Goal: Task Accomplishment & Management: Manage account settings

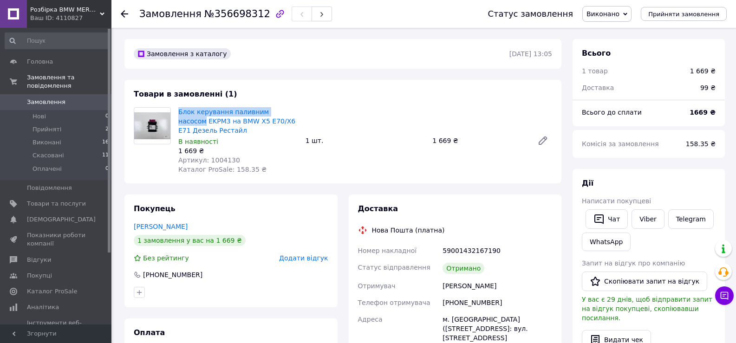
drag, startPoint x: 177, startPoint y: 112, endPoint x: 286, endPoint y: 108, distance: 108.8
click at [286, 108] on div "Блок керування паливним насосом EKPM3 на BMW X5 E70/X6 E71 Дезель Рестайл В ная…" at bounding box center [238, 140] width 127 height 71
copy link "Блок керування паливним насосом"
click at [117, 96] on div "Замовлення №356698312 Статус замовлення Виконано Прийнято Скасовано Оплачено Пр…" at bounding box center [424, 348] width 623 height 641
click at [127, 15] on icon at bounding box center [124, 13] width 7 height 7
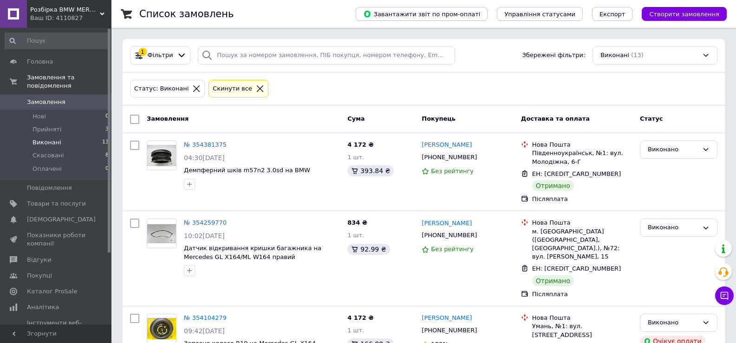
click at [48, 138] on span "Виконані" at bounding box center [47, 142] width 29 height 8
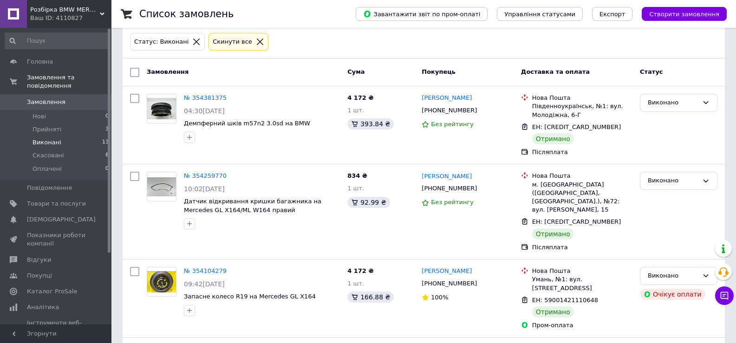
scroll to position [46, 0]
click at [47, 125] on span "Прийняті" at bounding box center [47, 129] width 29 height 8
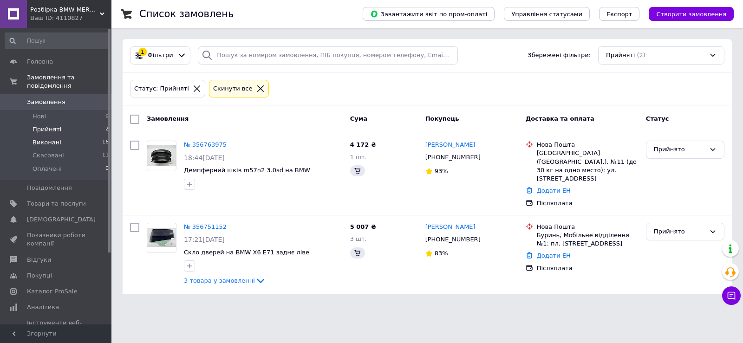
click at [52, 138] on span "Виконані" at bounding box center [47, 142] width 29 height 8
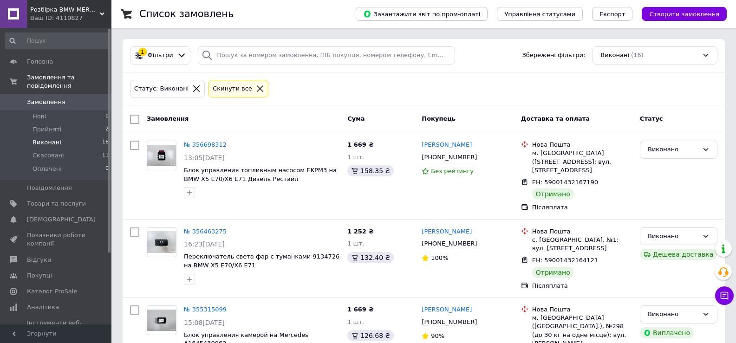
scroll to position [46, 0]
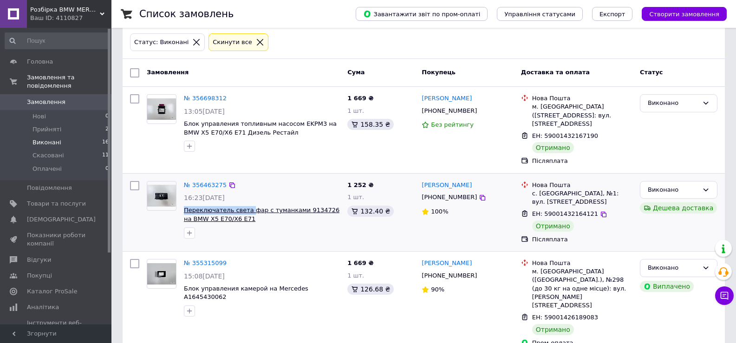
drag, startPoint x: 182, startPoint y: 201, endPoint x: 245, endPoint y: 204, distance: 62.8
click at [245, 204] on div "№ 356463275 16:23, 09.08.2025 Переключатель света фар с туманками 9134726 на BM…" at bounding box center [262, 209] width 164 height 65
click at [212, 182] on link "№ 356463275" at bounding box center [205, 185] width 43 height 7
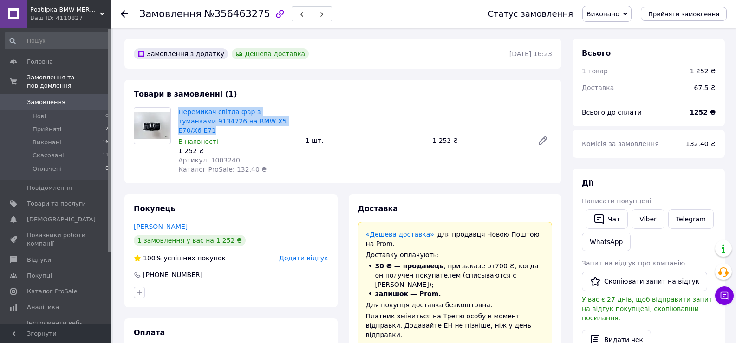
drag, startPoint x: 175, startPoint y: 111, endPoint x: 273, endPoint y: 124, distance: 98.9
click at [273, 124] on div "Перемикач світла фар з туманками 9134726 на BMW X5 E70/X6 E71 В наявності 1 252…" at bounding box center [238, 140] width 127 height 71
copy link "Перемикач світла фар з туманками 9134726 на BMW X5 E70/X6 E71"
click at [124, 11] on icon at bounding box center [124, 13] width 7 height 7
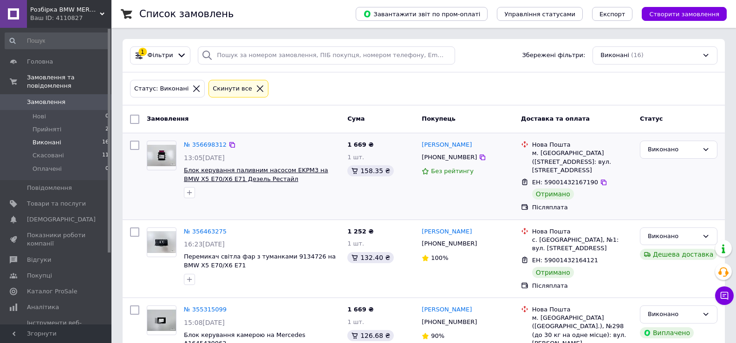
click at [247, 175] on span "Блок керування паливним насосом EKPM3 на BMW X5 E70/X6 E71 Дезель Рестайл" at bounding box center [256, 175] width 145 height 16
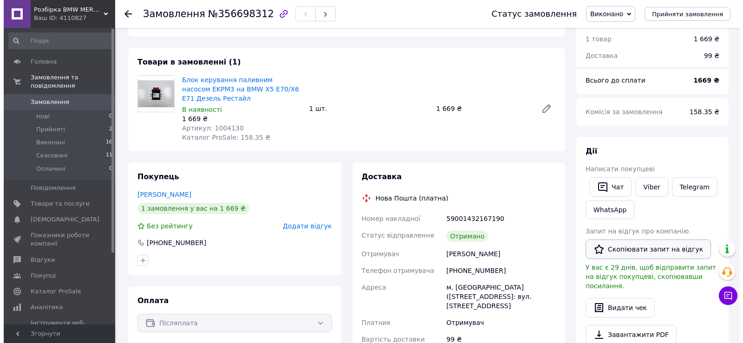
scroll to position [46, 0]
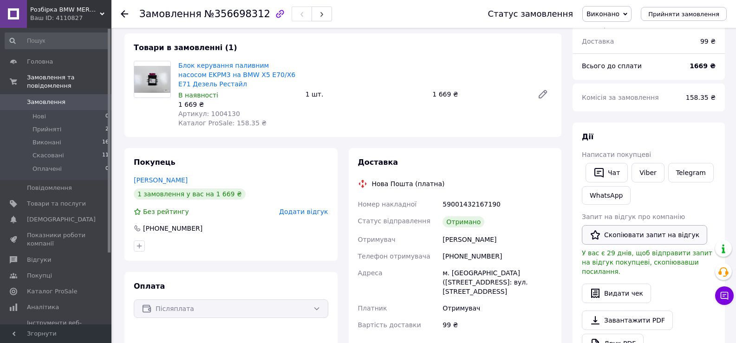
click at [653, 237] on button "Скопіювати запит на відгук" at bounding box center [644, 235] width 125 height 20
click at [122, 122] on div "Замовлення з каталогу 11.08.2025 | 13:05 Товари в замовленні (1) Блок керування…" at bounding box center [343, 302] width 448 height 618
click at [304, 213] on span "Додати відгук" at bounding box center [303, 211] width 49 height 7
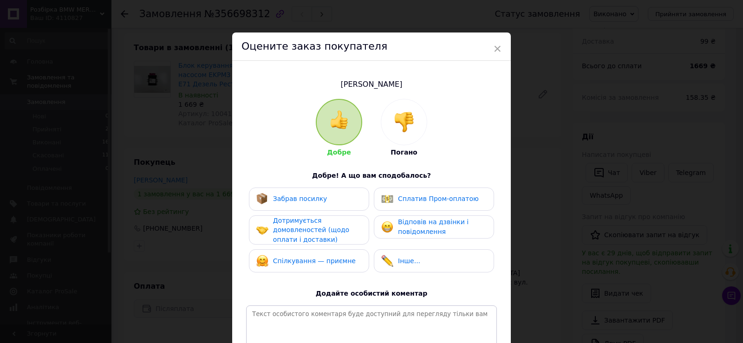
click at [317, 199] on span "Забрав посилку" at bounding box center [300, 198] width 54 height 7
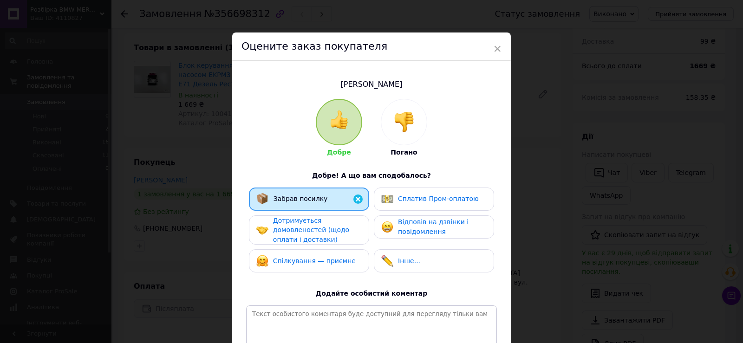
click at [301, 225] on span "Дотримується домовленостей (щодо оплати і доставки)" at bounding box center [311, 230] width 76 height 26
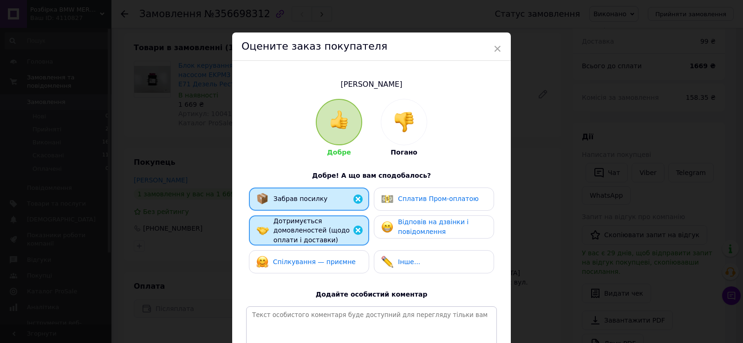
click at [302, 263] on span "Спілкування — приємне" at bounding box center [314, 261] width 83 height 7
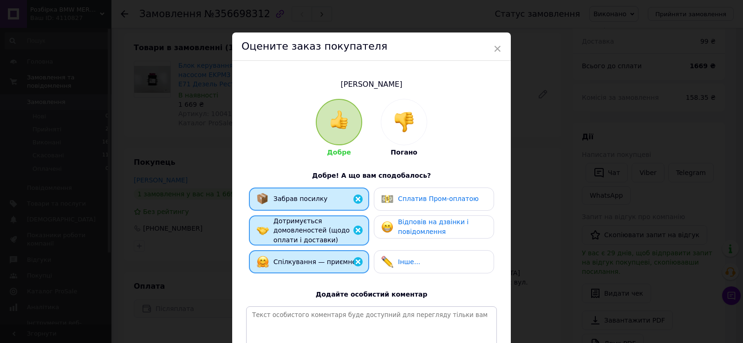
click at [452, 226] on div "Відповів на дзвінки і повідомлення" at bounding box center [442, 226] width 88 height 19
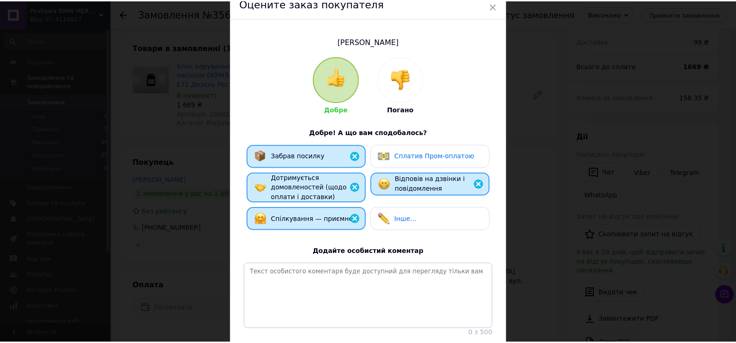
scroll to position [93, 0]
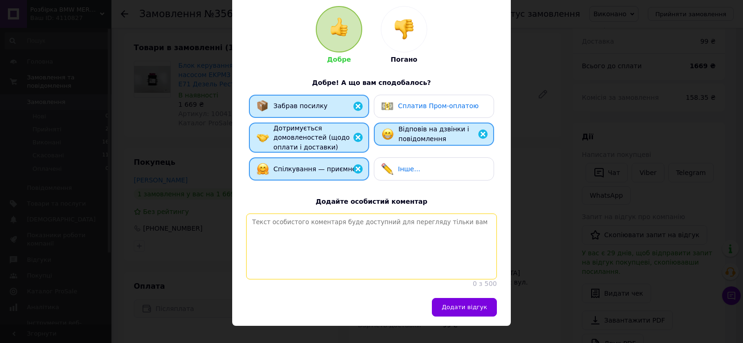
click at [378, 254] on textarea at bounding box center [371, 247] width 251 height 66
drag, startPoint x: 296, startPoint y: 223, endPoint x: 245, endPoint y: 225, distance: 51.6
click at [246, 225] on textarea "Хороший клієнт, будемо раді бчити" at bounding box center [371, 247] width 251 height 66
click at [381, 224] on textarea "Дякуємо за покупку, будемо раді бчити" at bounding box center [371, 247] width 251 height 66
click at [350, 223] on textarea "Дякуємо за покупку, будемо раді бчити" at bounding box center [371, 247] width 251 height 66
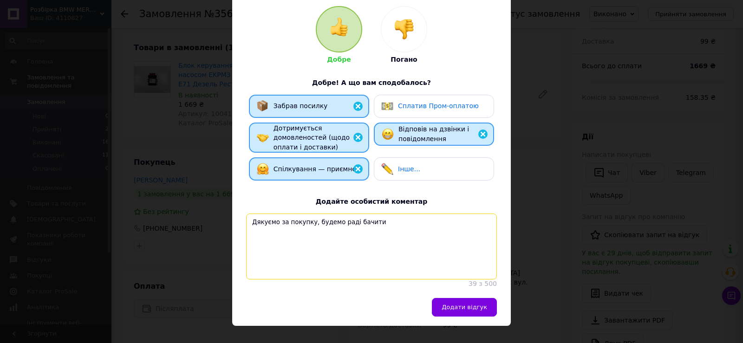
click at [383, 224] on textarea "Дякуємо за покупку, будемо раді бачити" at bounding box center [371, 247] width 251 height 66
drag, startPoint x: 456, startPoint y: 220, endPoint x: 235, endPoint y: 224, distance: 221.2
click at [235, 224] on div "Козак Андрій Добре Погано Добре! А що вам сподобалось? Забрав посилку Сплатив П…" at bounding box center [371, 133] width 279 height 330
type textarea "Дякуємо за покупку, будемо раді бачити знову у нашому магазині!"
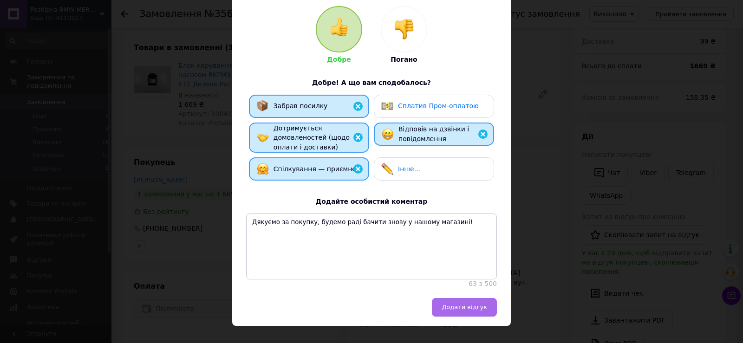
click at [459, 311] on span "Додати відгук" at bounding box center [465, 307] width 46 height 7
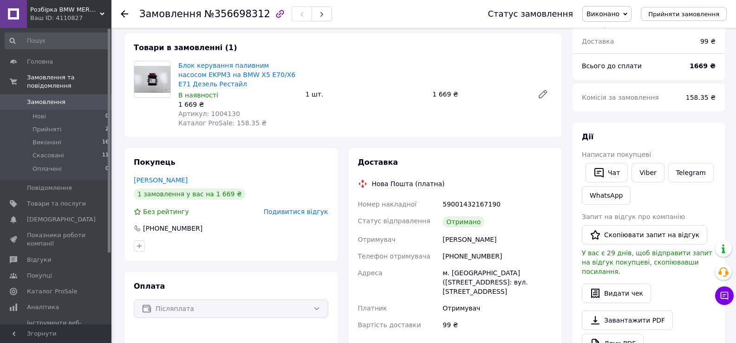
click at [122, 10] on div at bounding box center [124, 13] width 7 height 9
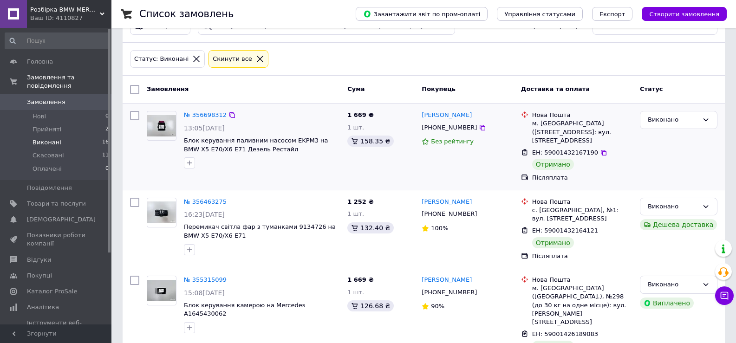
scroll to position [46, 0]
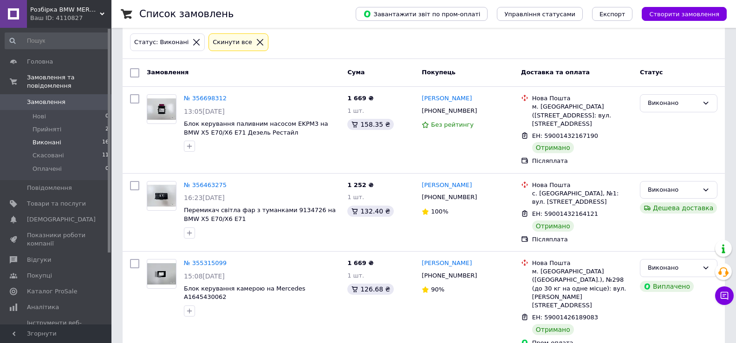
click at [125, 203] on div "№ 356463275 16:23, 09.08.2025 Перемикач світла фар з туманками 9134726 на BMW X…" at bounding box center [424, 213] width 603 height 78
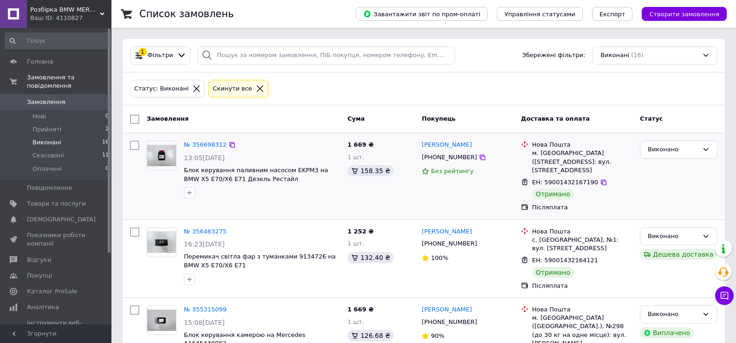
click at [125, 179] on div "№ 356698312 13:05, 11.08.2025 Блок керування паливним насосом EKPM3 на BMW X5 E…" at bounding box center [424, 176] width 603 height 86
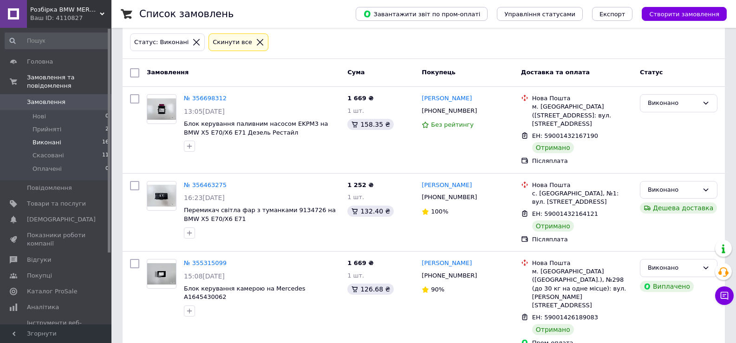
click at [210, 182] on link "№ 356463275" at bounding box center [205, 185] width 43 height 7
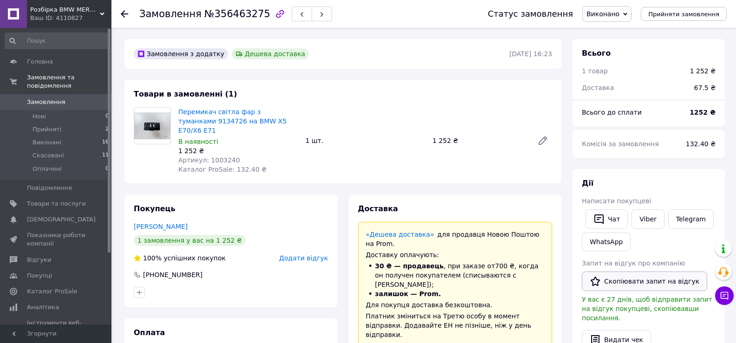
click at [635, 283] on button "Скопіювати запит на відгук" at bounding box center [644, 282] width 125 height 20
click at [39, 256] on span "Відгуки" at bounding box center [39, 260] width 24 height 8
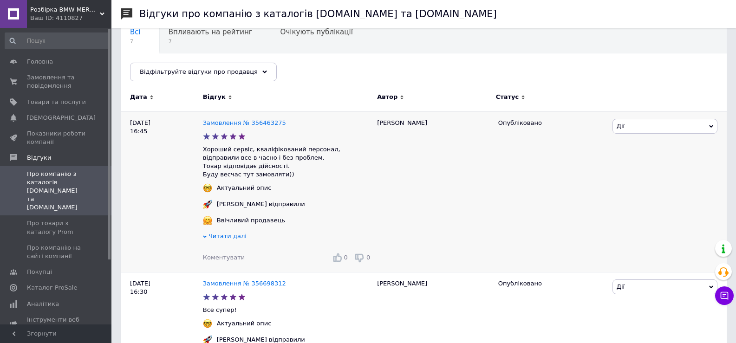
scroll to position [93, 0]
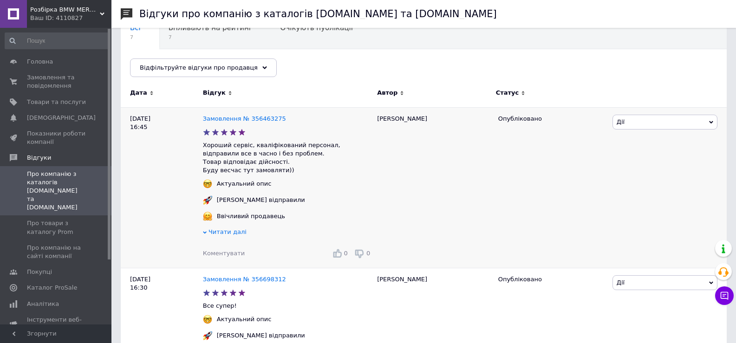
click at [243, 253] on div "Коментувати 0 0" at bounding box center [288, 253] width 170 height 15
click at [644, 119] on span "Дії" at bounding box center [665, 122] width 105 height 15
click at [644, 142] on li "Коментувати" at bounding box center [665, 139] width 104 height 13
click at [250, 119] on link "Замовлення № 356463275" at bounding box center [244, 118] width 83 height 7
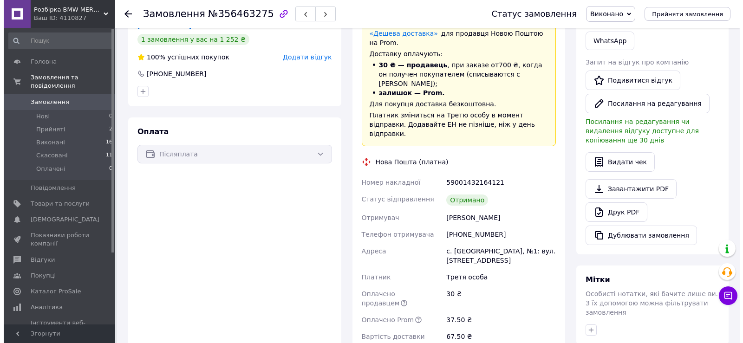
scroll to position [139, 0]
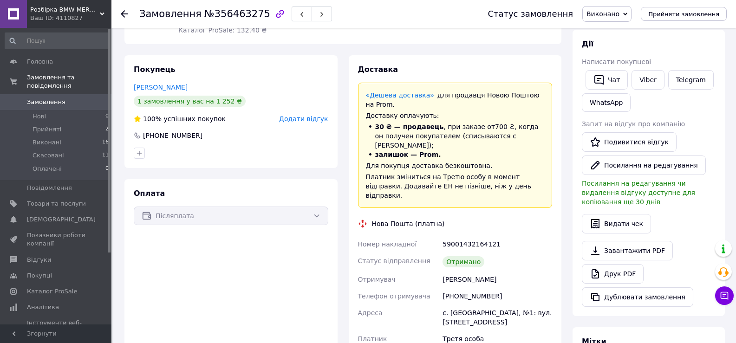
click at [306, 115] on span "Додати відгук" at bounding box center [303, 118] width 49 height 7
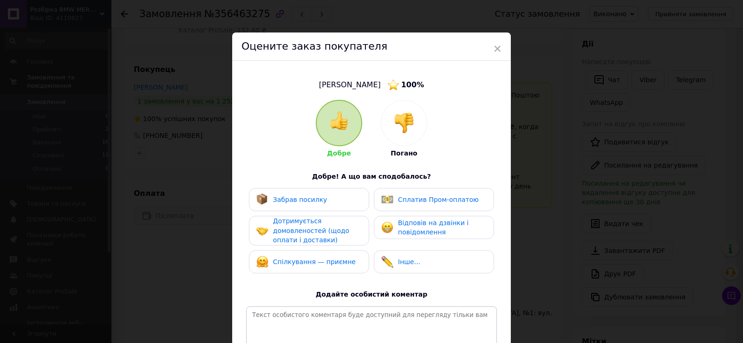
click at [311, 199] on span "Забрав посилку" at bounding box center [300, 199] width 54 height 7
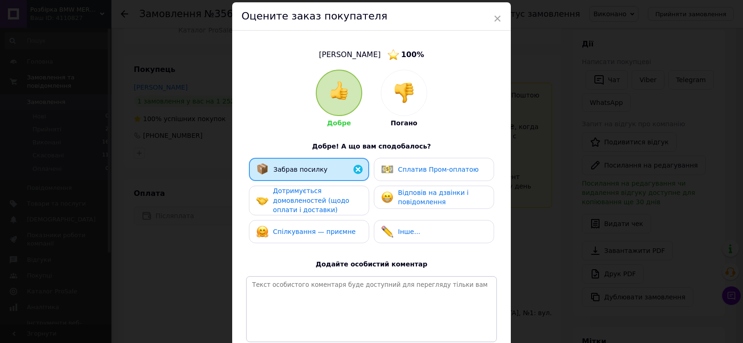
scroll to position [46, 0]
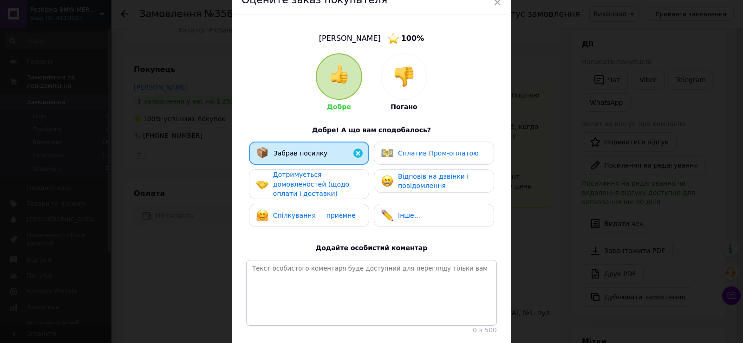
click at [319, 191] on span "Дотримується домовленостей (щодо оплати і доставки)" at bounding box center [311, 184] width 76 height 26
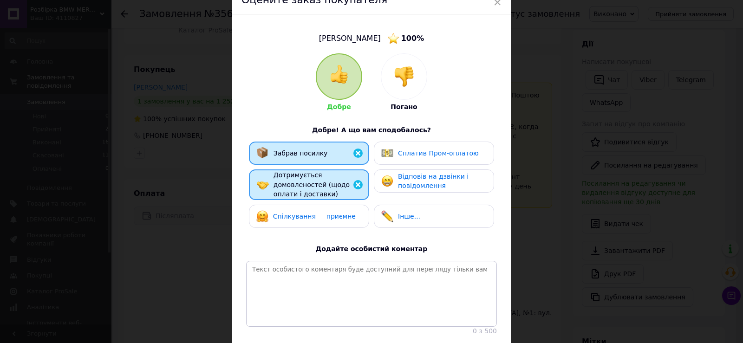
click at [304, 216] on span "Спілкування — приємне" at bounding box center [314, 216] width 83 height 7
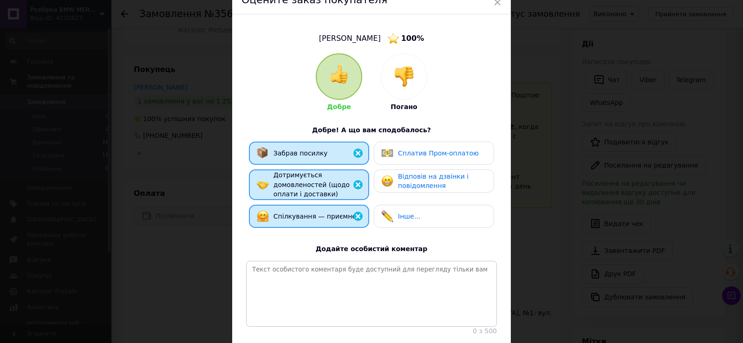
click at [436, 180] on span "Відповів на дзвінки і повідомлення" at bounding box center [433, 181] width 71 height 17
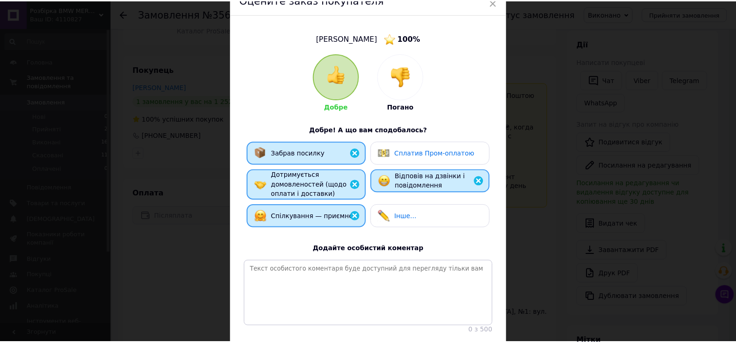
scroll to position [115, 0]
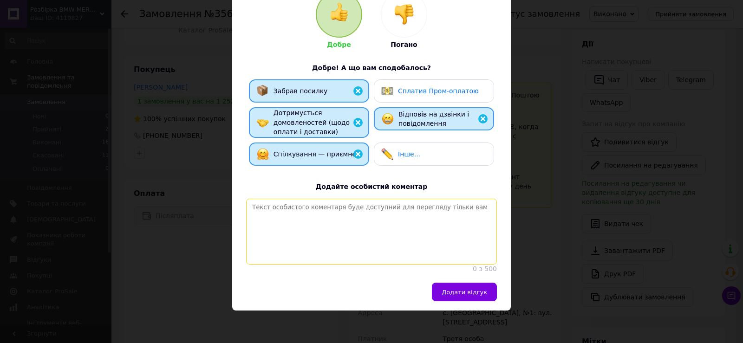
click at [362, 209] on textarea at bounding box center [371, 232] width 251 height 66
paste textarea "Дуже приємно отримувати такі прекрасні відгуки! Будемо раді бачити Вас у нашому…"
drag, startPoint x: 395, startPoint y: 201, endPoint x: 241, endPoint y: 200, distance: 154.3
click at [242, 200] on div "Добре Погано Добре! А що вам сподобалось? Забрав посилку Сплатив Пром-оплатою Д…" at bounding box center [372, 132] width 260 height 282
type textarea "Чудовий покупець! Будемо раді бачити Вас у нашому магазині!"
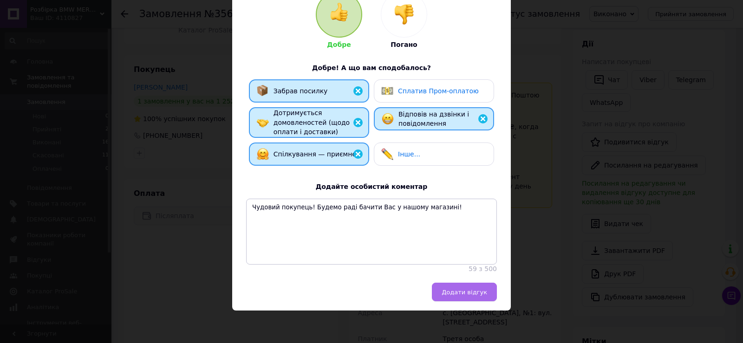
click at [457, 292] on span "Додати відгук" at bounding box center [465, 292] width 46 height 7
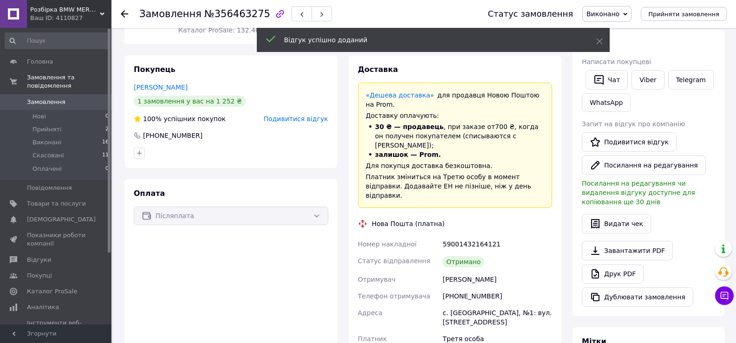
click at [124, 13] on icon at bounding box center [124, 13] width 7 height 7
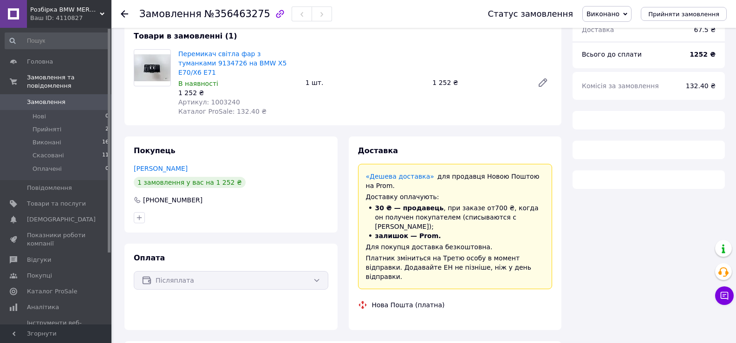
scroll to position [139, 0]
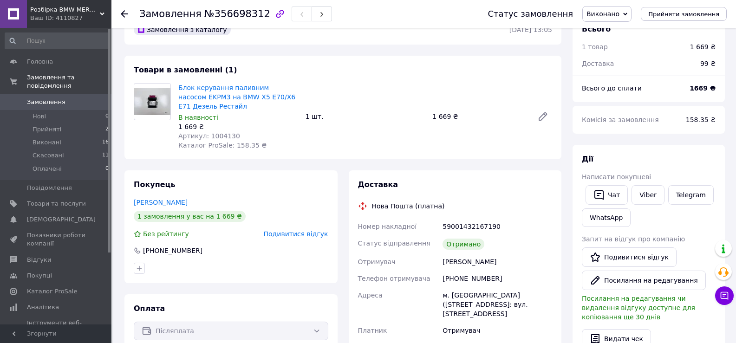
scroll to position [46, 0]
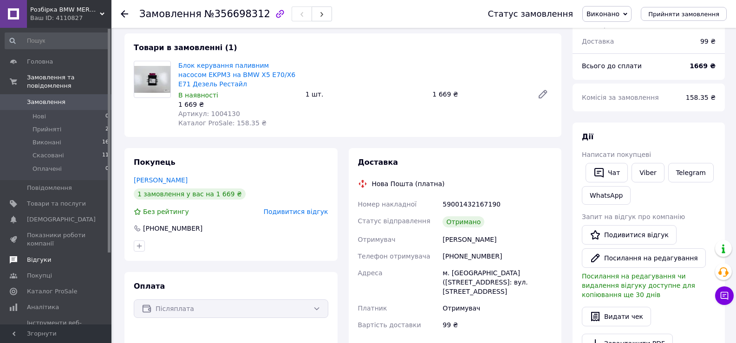
click at [42, 256] on span "Відгуки" at bounding box center [39, 260] width 24 height 8
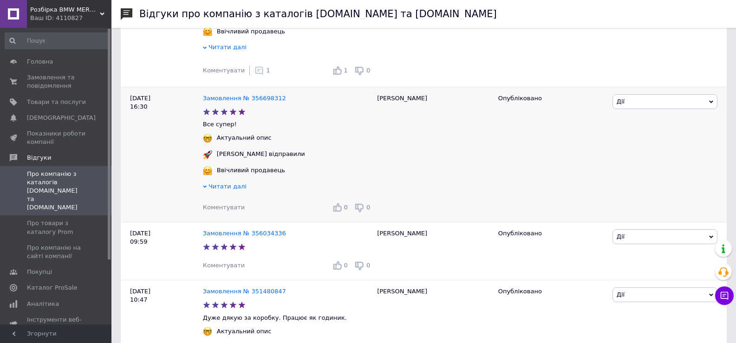
scroll to position [279, 0]
click at [250, 209] on div "Коментувати 0 0" at bounding box center [288, 206] width 170 height 15
click at [647, 102] on span "Дії" at bounding box center [665, 100] width 105 height 15
click at [646, 118] on li "Коментувати" at bounding box center [665, 118] width 104 height 13
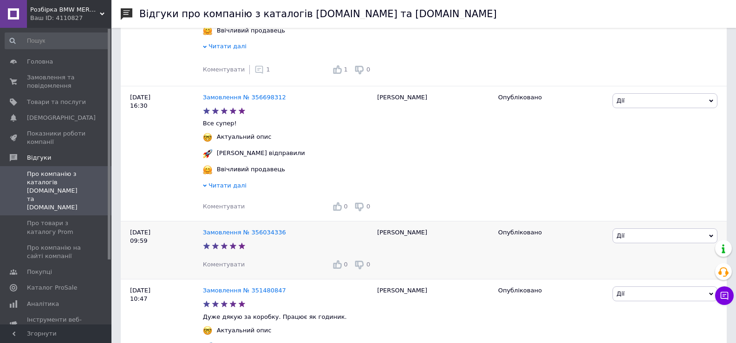
scroll to position [325, 0]
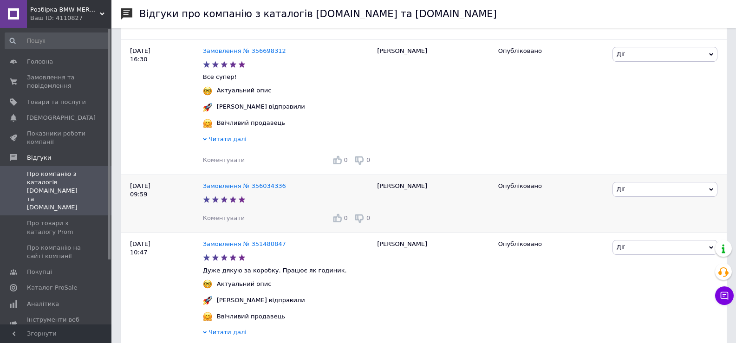
click at [653, 194] on span "Дії" at bounding box center [665, 189] width 105 height 15
click at [644, 212] on li "Коментувати" at bounding box center [665, 207] width 104 height 13
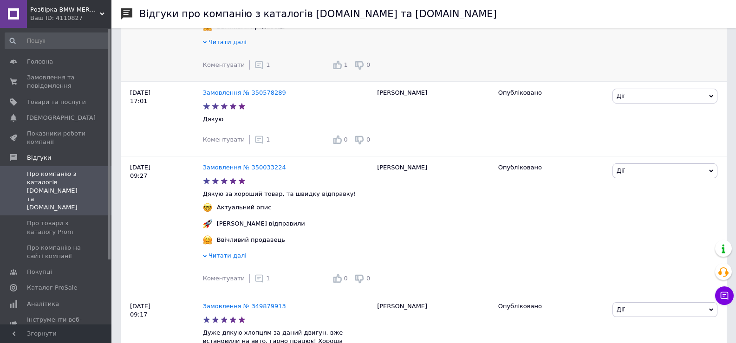
scroll to position [592, 0]
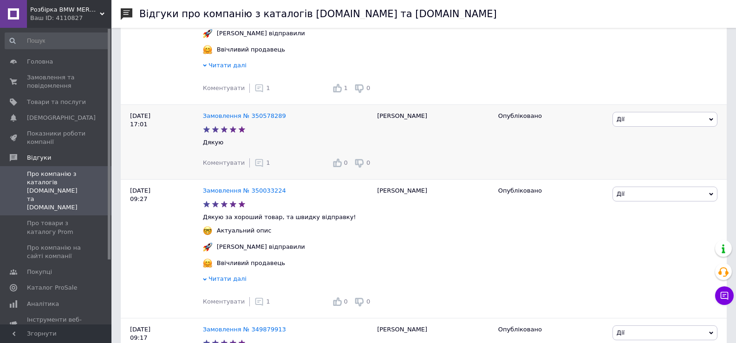
click at [669, 125] on span "Дії" at bounding box center [665, 119] width 105 height 15
click at [650, 143] on li "Коментувати" at bounding box center [665, 137] width 104 height 13
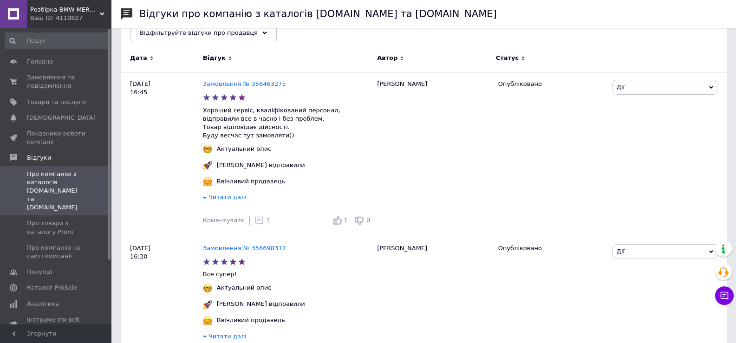
scroll to position [35, 0]
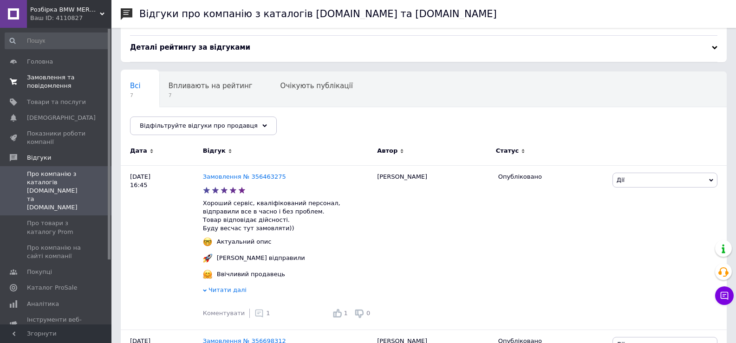
click at [43, 76] on span "Замовлення та повідомлення" at bounding box center [56, 81] width 59 height 17
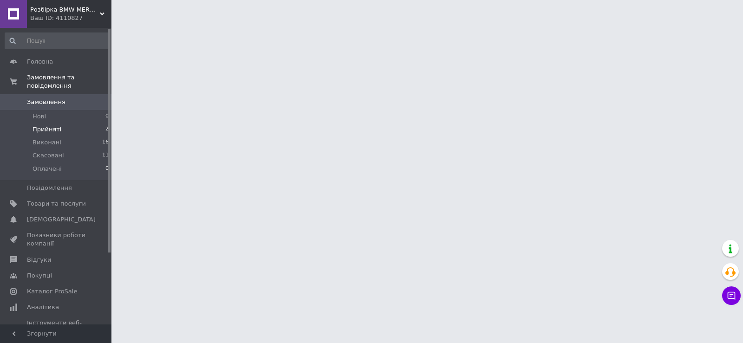
click at [46, 125] on span "Прийняті" at bounding box center [47, 129] width 29 height 8
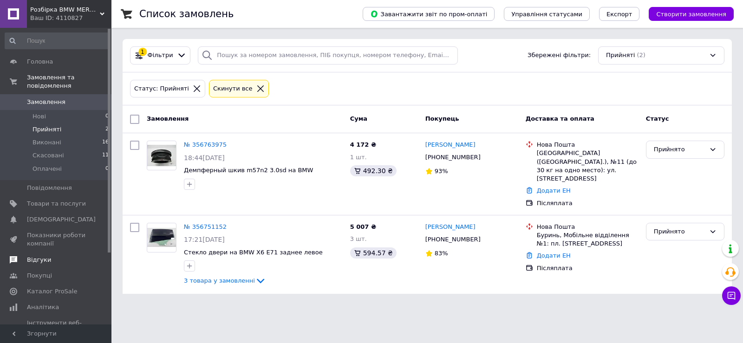
click at [37, 256] on span "Відгуки" at bounding box center [39, 260] width 24 height 8
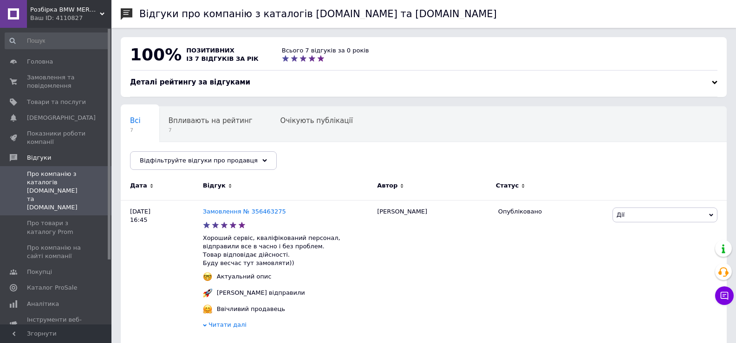
scroll to position [46, 0]
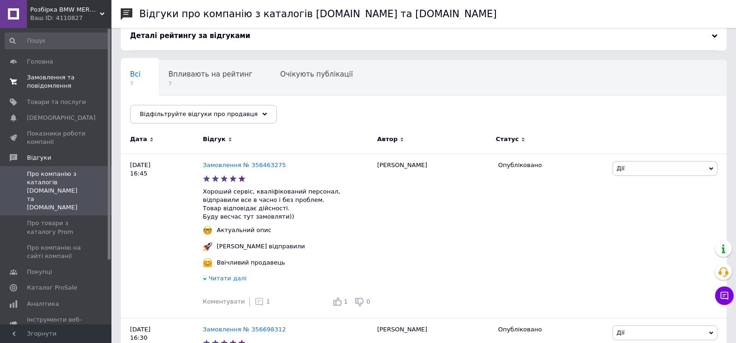
click at [25, 78] on span at bounding box center [13, 81] width 27 height 17
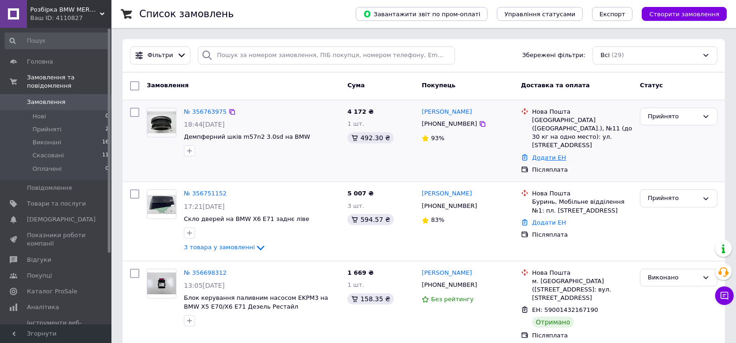
click at [552, 154] on link "Додати ЕН" at bounding box center [549, 157] width 34 height 7
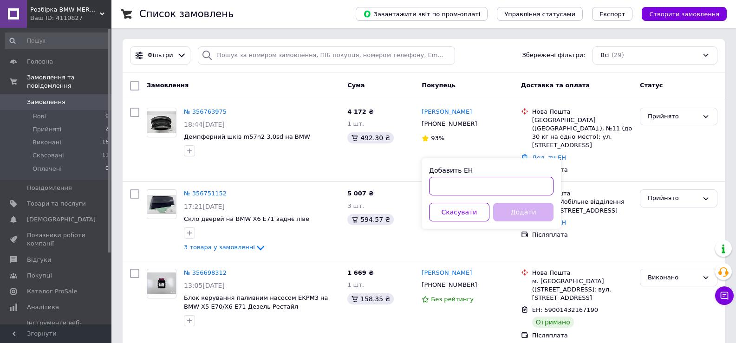
click at [495, 186] on input "Добавить ЕН" at bounding box center [491, 186] width 125 height 19
paste input "59001432909329"
type input "59001432909329"
click at [512, 208] on button "Додати" at bounding box center [523, 212] width 60 height 19
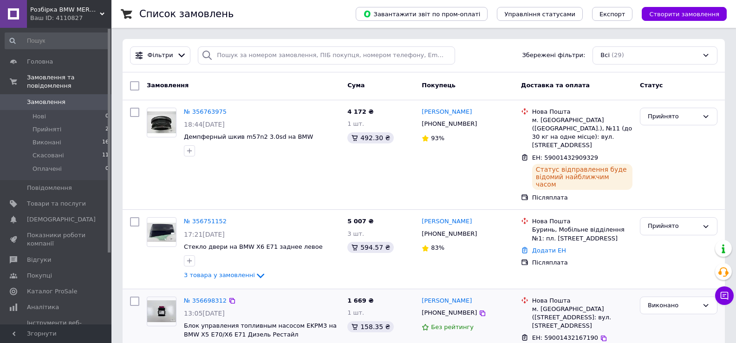
scroll to position [46, 0]
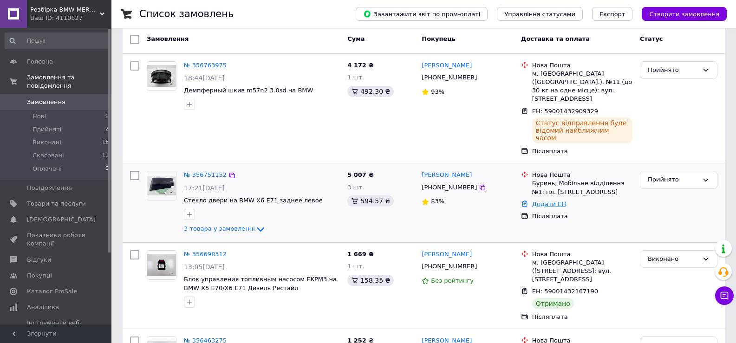
click at [549, 201] on link "Додати ЕН" at bounding box center [549, 204] width 34 height 7
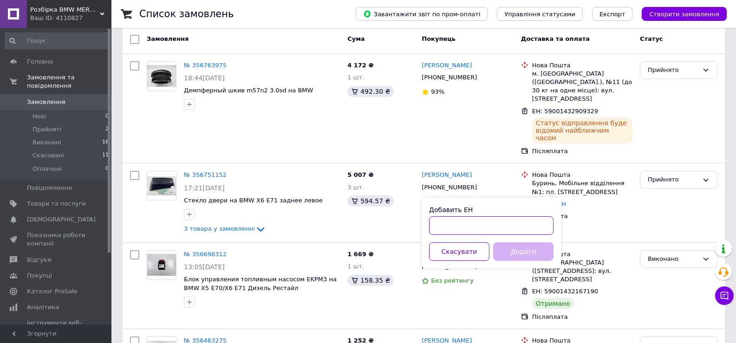
click at [512, 227] on input "Добавить ЕН" at bounding box center [491, 226] width 125 height 19
paste input "59001432900094"
type input "59001432900094"
click at [520, 250] on button "Додати" at bounding box center [523, 252] width 60 height 19
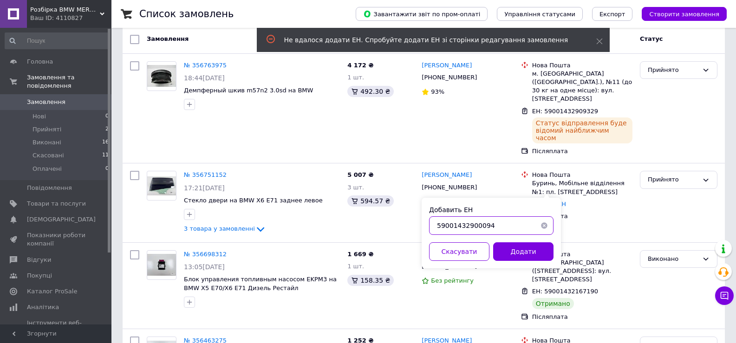
click at [437, 226] on input "59001432900094" at bounding box center [491, 226] width 125 height 19
click at [497, 230] on input "59001432900094" at bounding box center [491, 226] width 125 height 19
click at [521, 254] on button "Додати" at bounding box center [523, 252] width 60 height 19
click at [206, 171] on link "№ 356751152" at bounding box center [205, 174] width 43 height 7
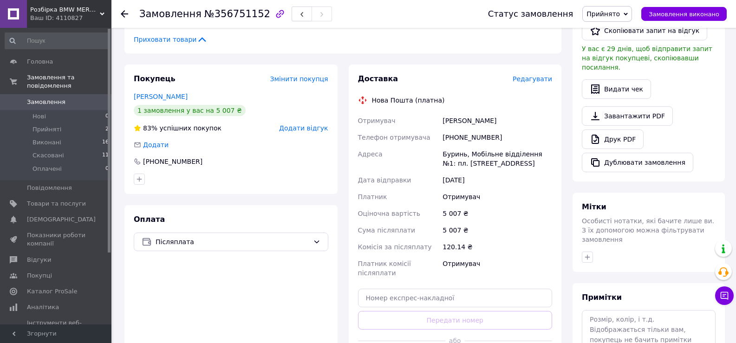
scroll to position [279, 0]
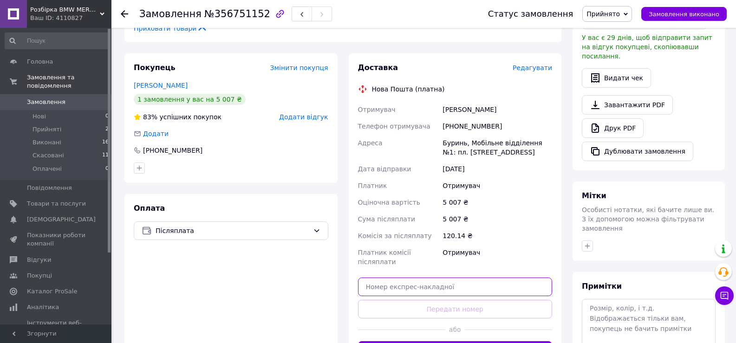
click at [446, 278] on input "text" at bounding box center [455, 287] width 195 height 19
paste input "59001432900094"
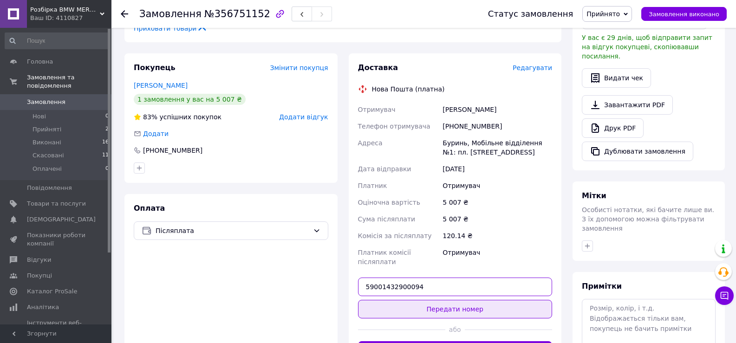
type input "59001432900094"
click at [456, 300] on button "Передати номер" at bounding box center [455, 309] width 195 height 19
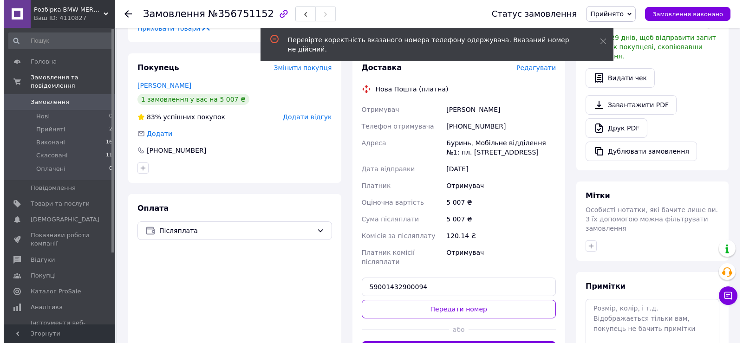
scroll to position [232, 0]
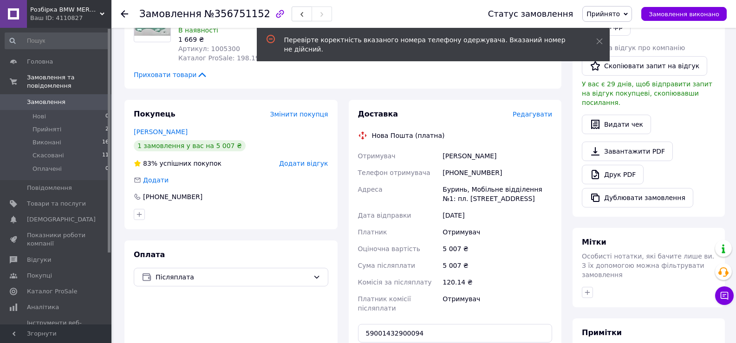
click at [536, 111] on span "Редагувати" at bounding box center [532, 114] width 39 height 7
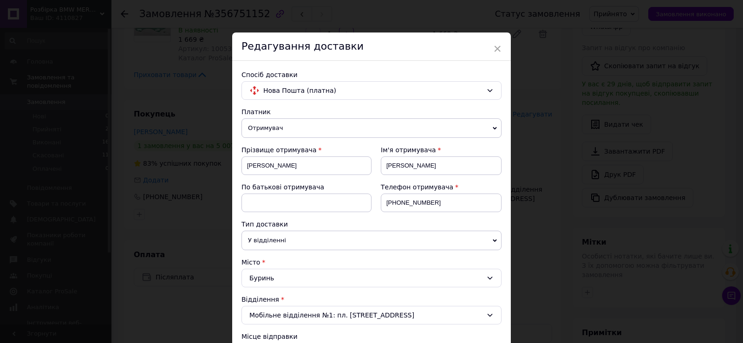
click at [282, 278] on div "Буринь" at bounding box center [372, 278] width 260 height 19
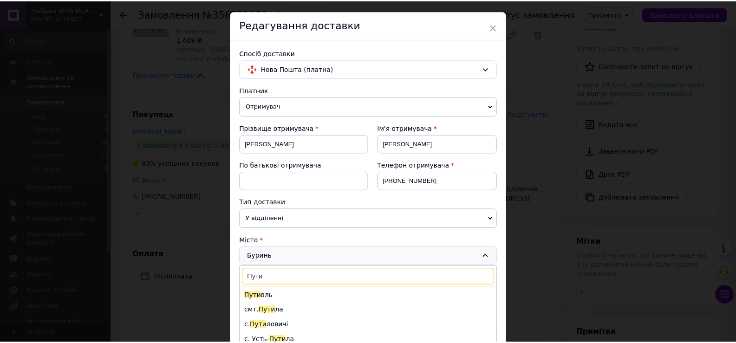
scroll to position [0, 0]
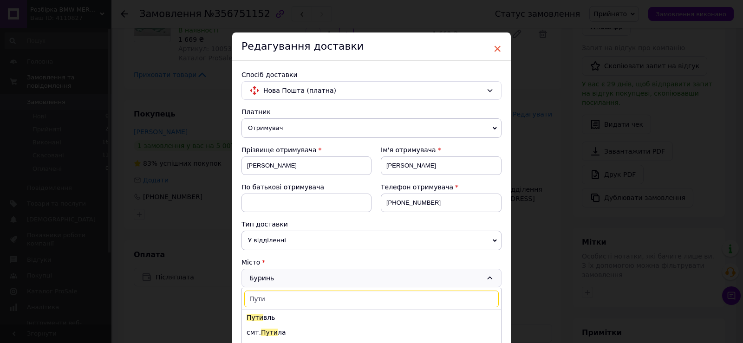
type input "Пути"
click at [497, 47] on span "×" at bounding box center [497, 49] width 8 height 16
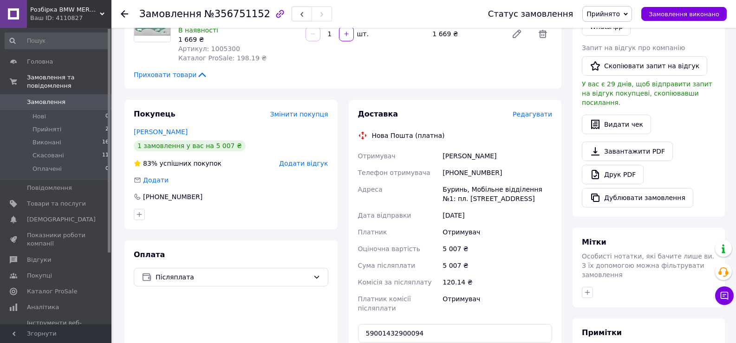
click at [124, 13] on use at bounding box center [124, 13] width 7 height 7
